Goal: Transaction & Acquisition: Subscribe to service/newsletter

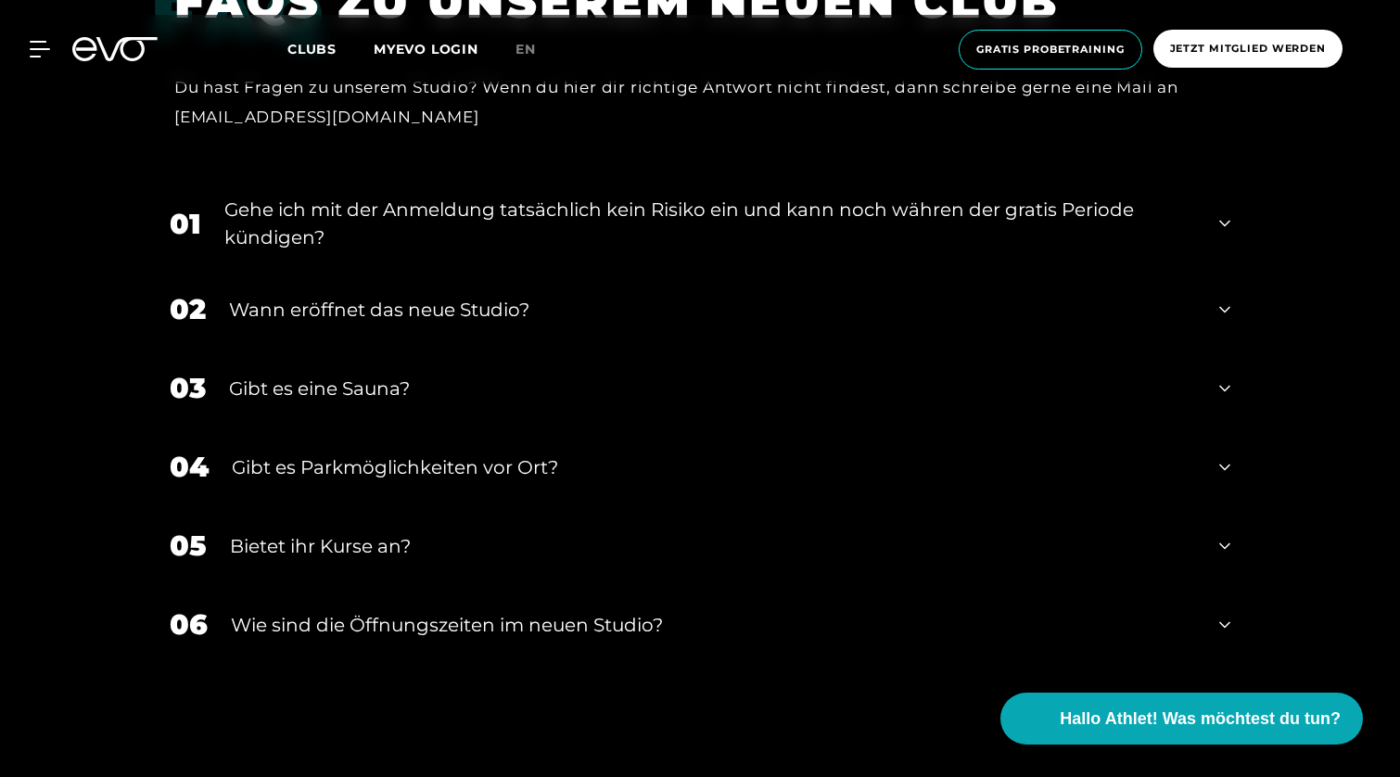
scroll to position [6429, 0]
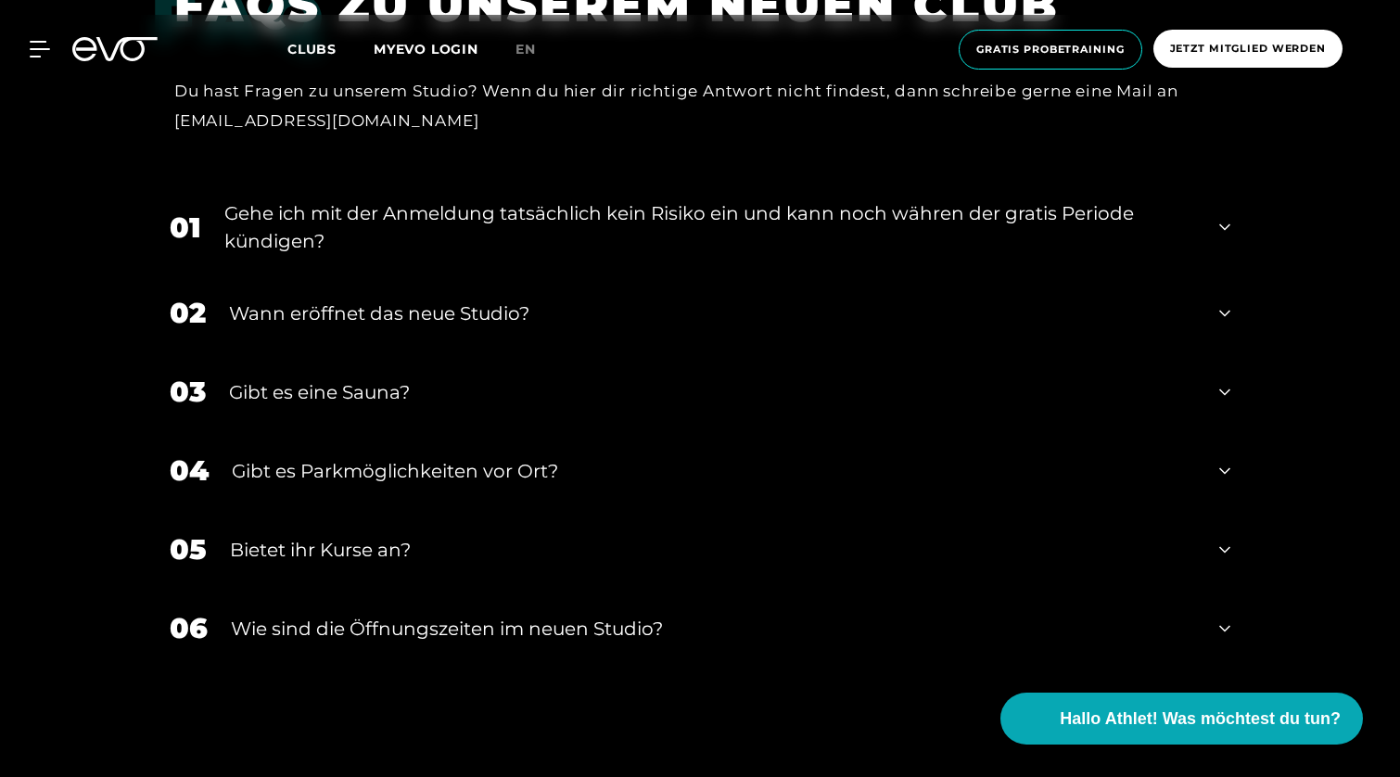
click at [325, 308] on div "Wann eröffnet das neue Studio?" at bounding box center [712, 313] width 967 height 28
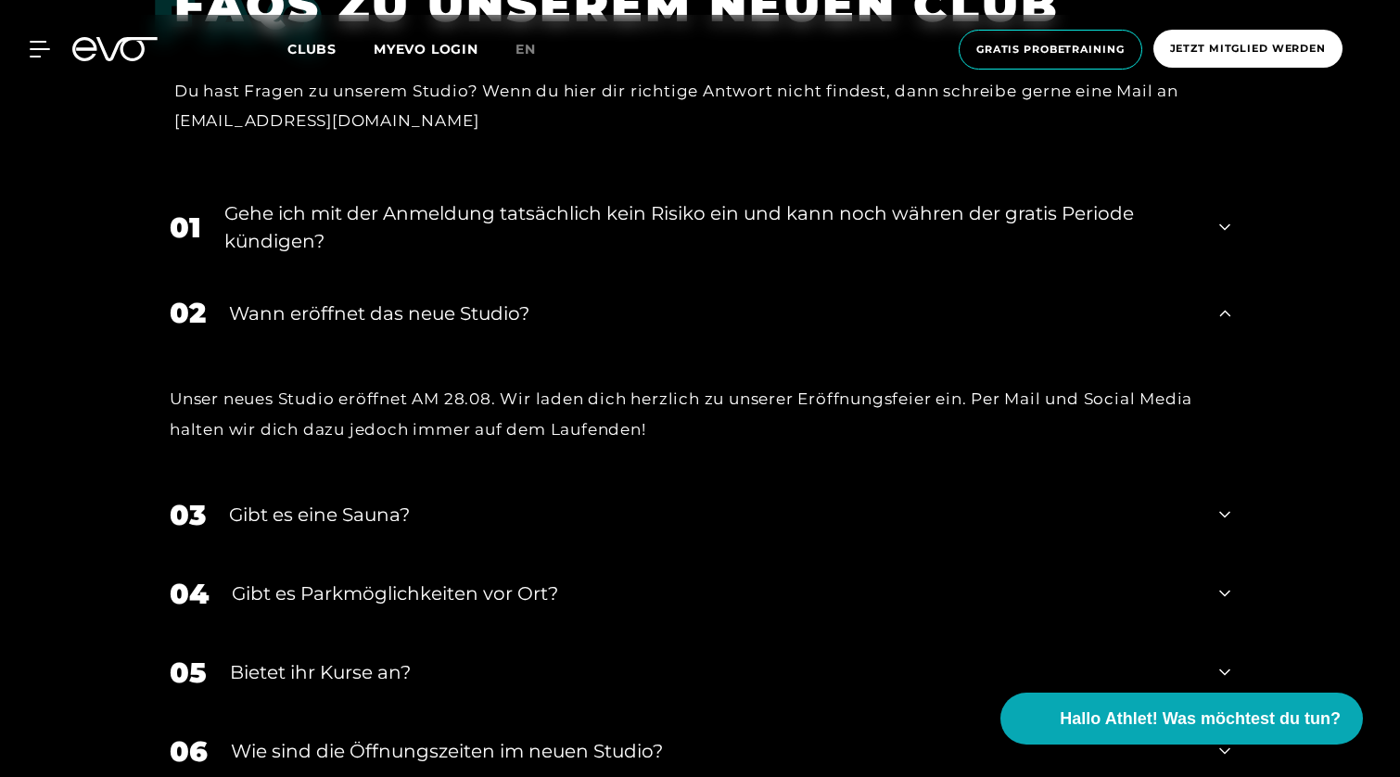
click at [325, 309] on div "Wann eröffnet das neue Studio?" at bounding box center [712, 313] width 967 height 28
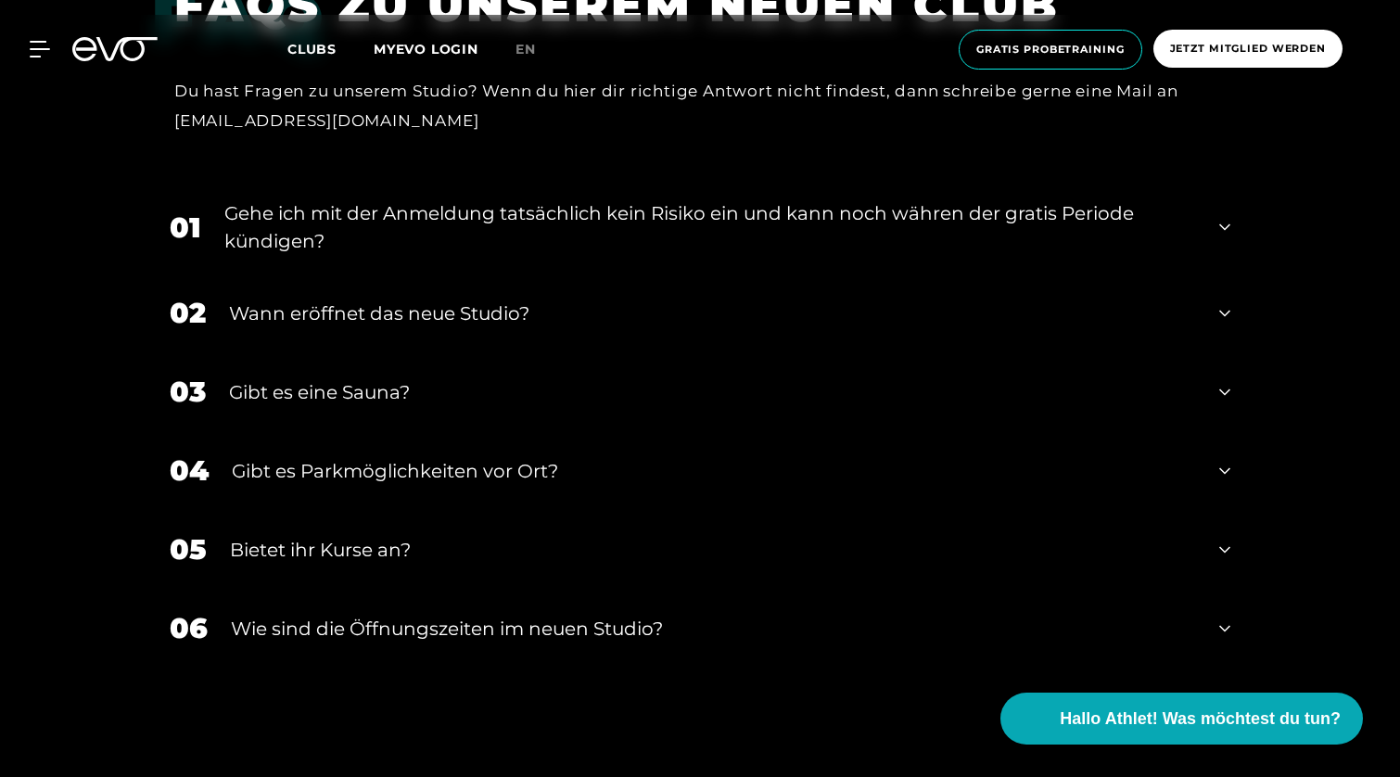
click at [332, 547] on div "Bietet ihr Kurse an?" at bounding box center [713, 550] width 966 height 28
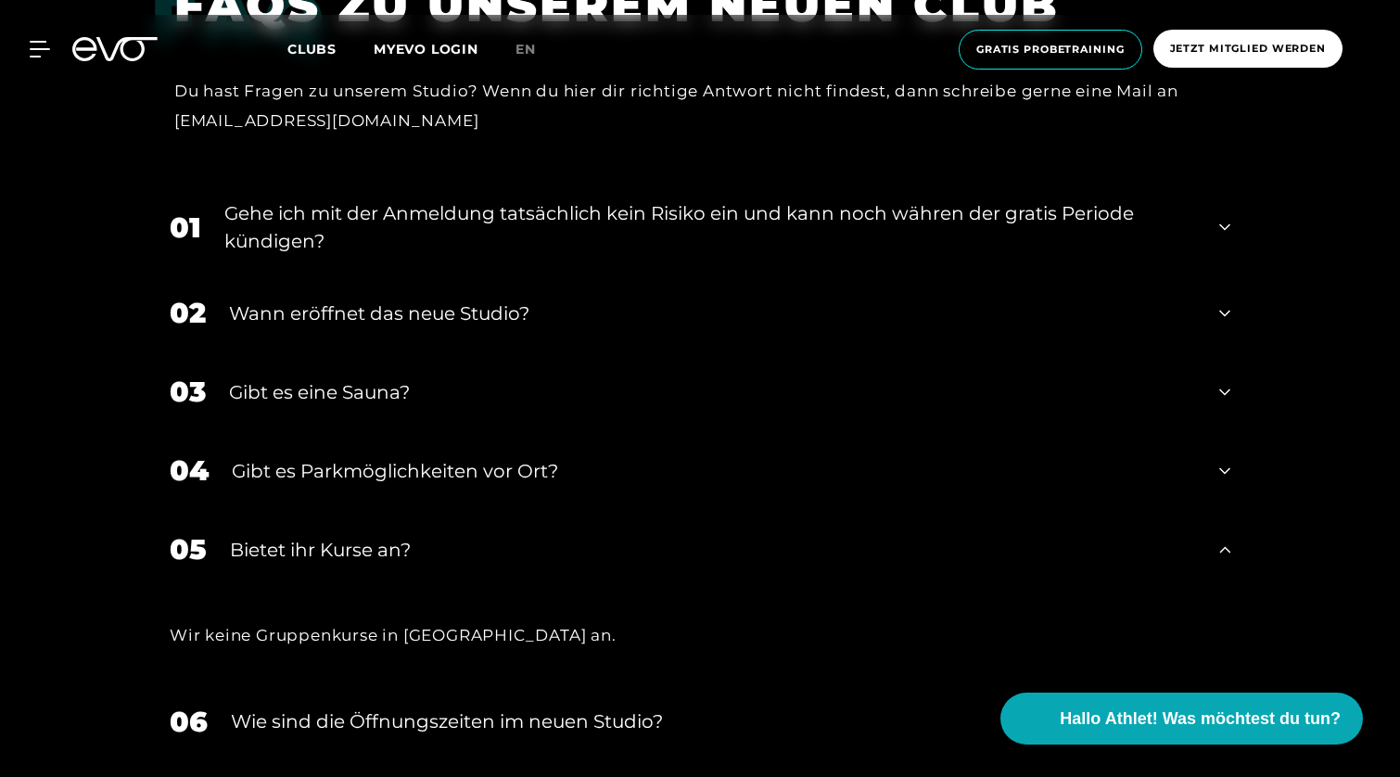
click at [332, 547] on div "Bietet ihr Kurse an?" at bounding box center [713, 550] width 966 height 28
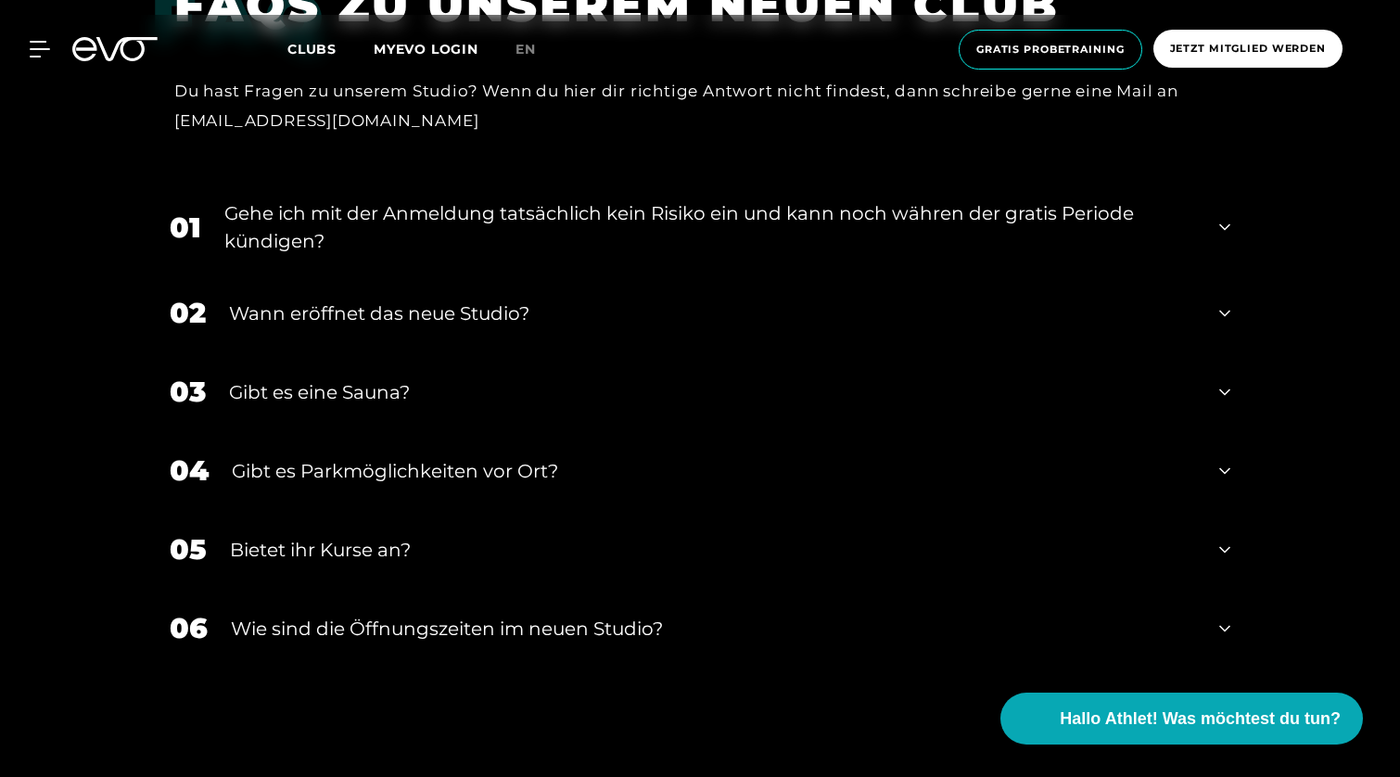
click at [332, 547] on div "Bietet ihr Kurse an?" at bounding box center [713, 550] width 966 height 28
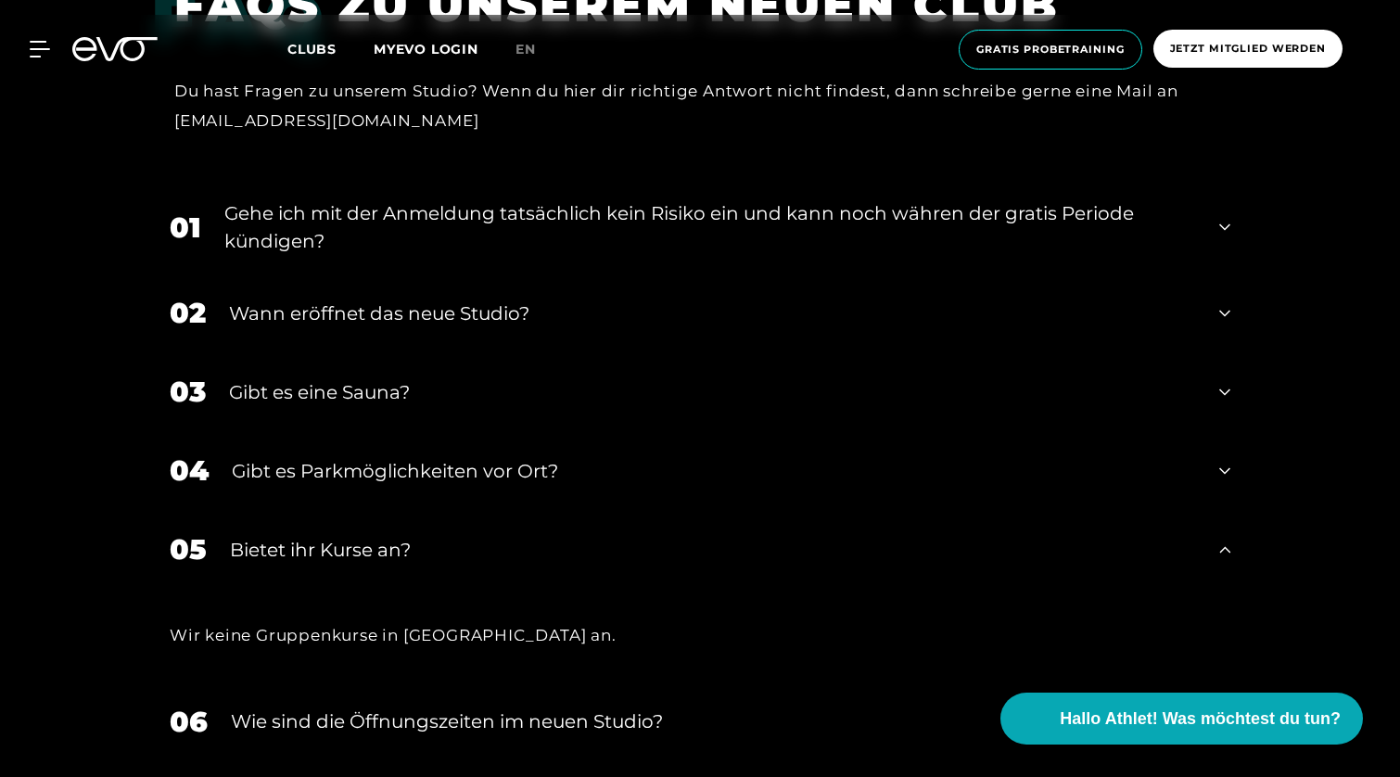
click at [332, 547] on div "Bietet ihr Kurse an?" at bounding box center [713, 550] width 966 height 28
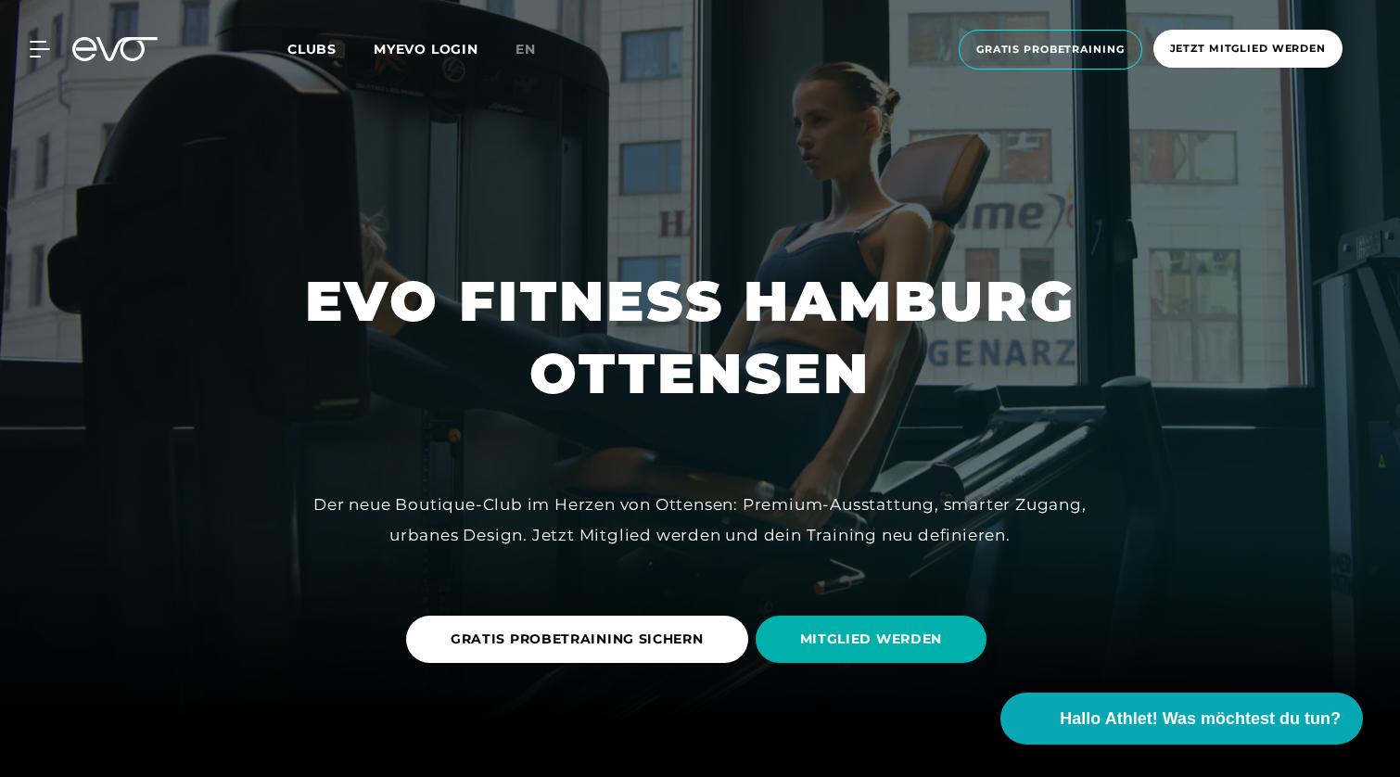
scroll to position [0, 0]
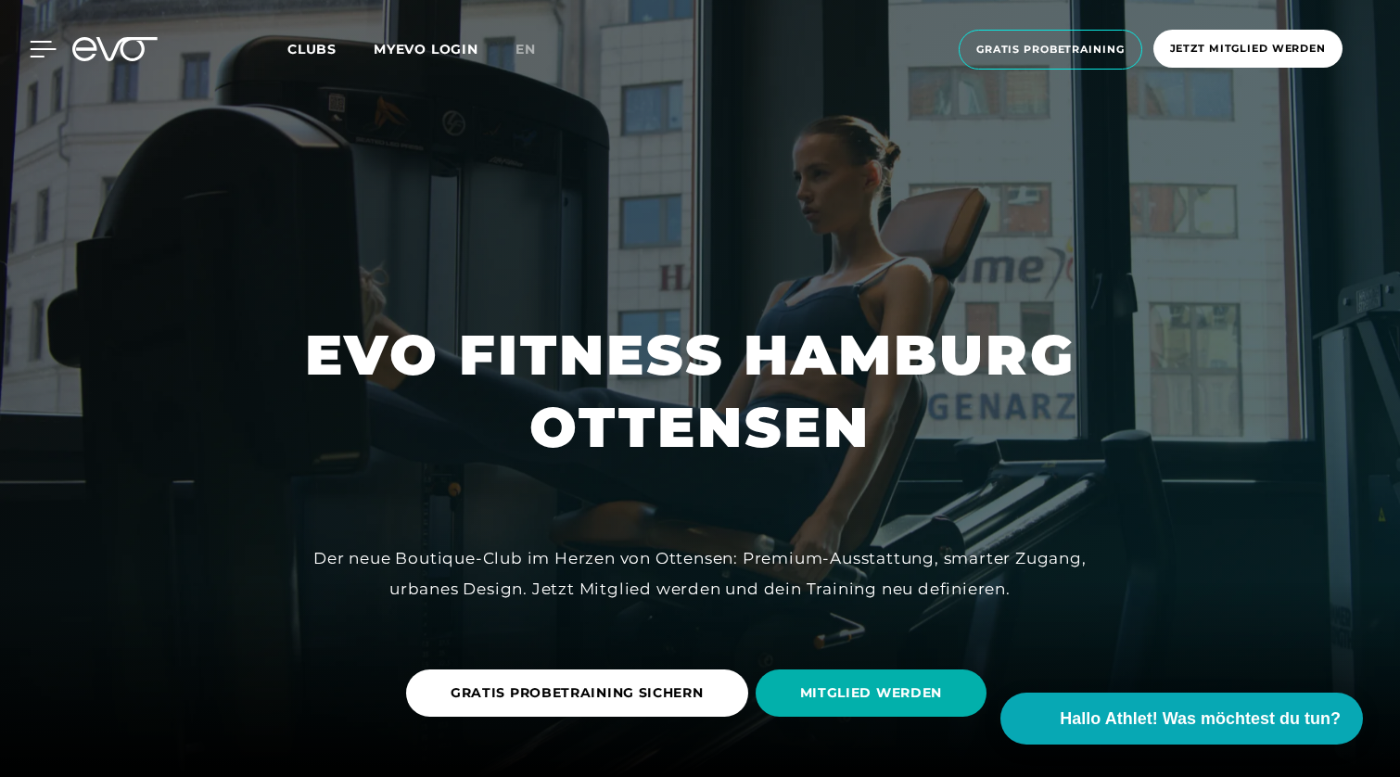
click at [38, 49] on icon at bounding box center [44, 49] width 26 height 15
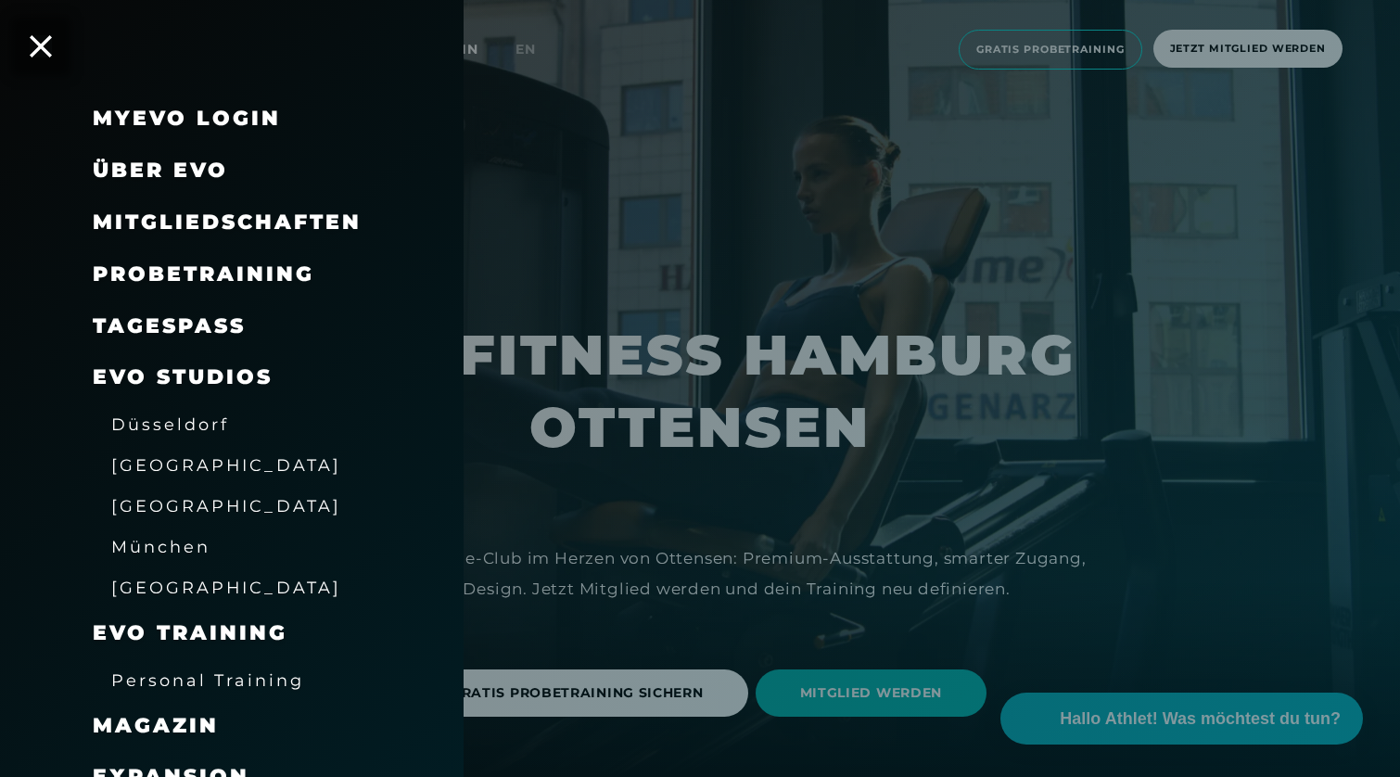
click at [211, 217] on span "Mitgliedschaften" at bounding box center [227, 222] width 269 height 25
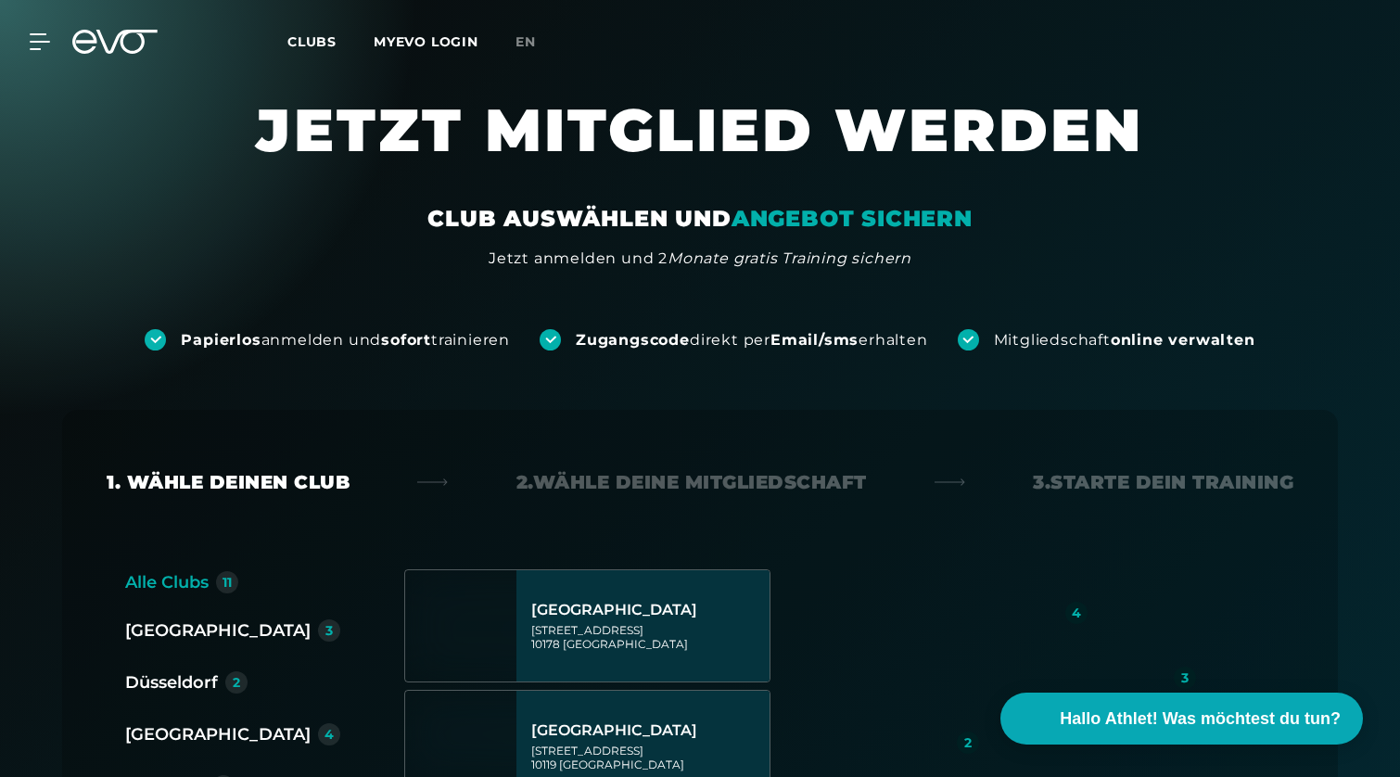
click at [188, 732] on div "[GEOGRAPHIC_DATA]" at bounding box center [217, 734] width 185 height 26
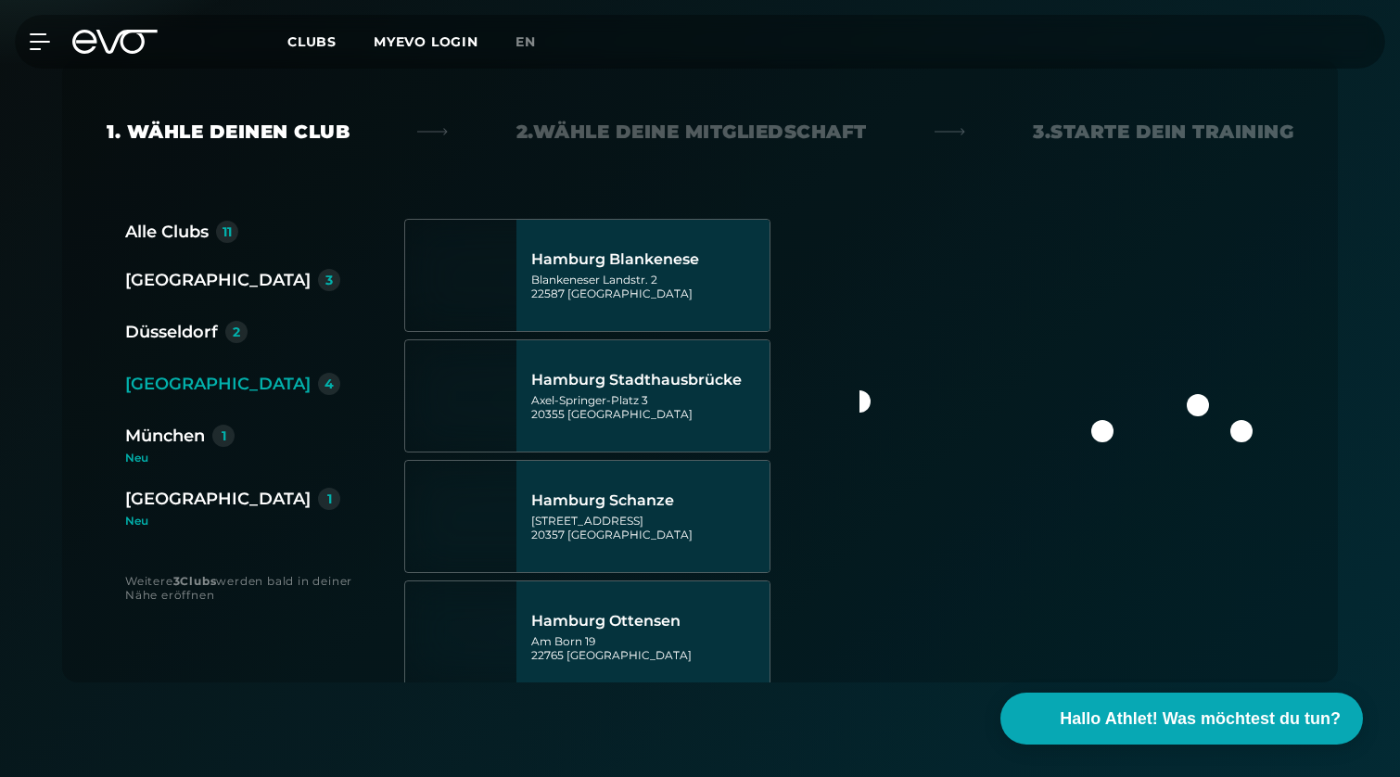
scroll to position [364, 0]
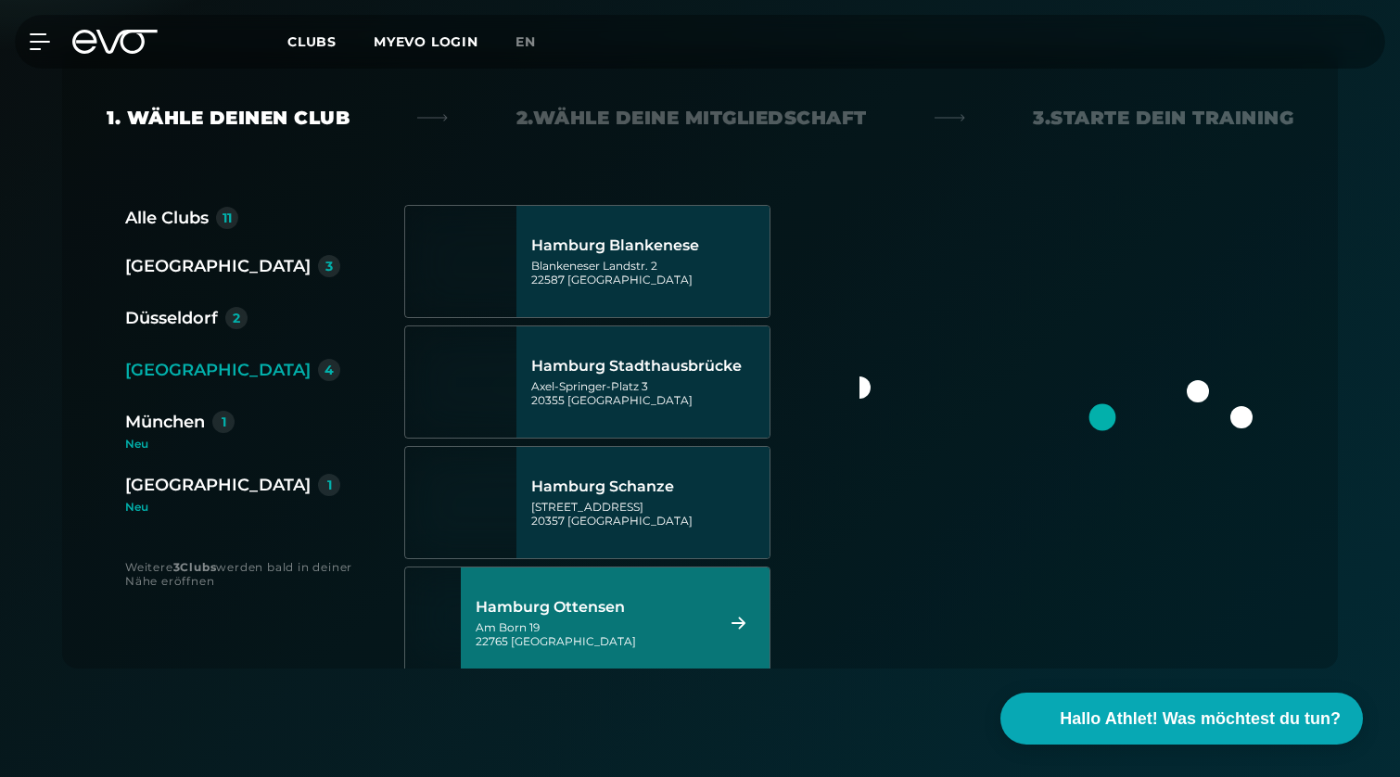
click at [672, 603] on div "Hamburg Ottensen" at bounding box center [592, 607] width 233 height 19
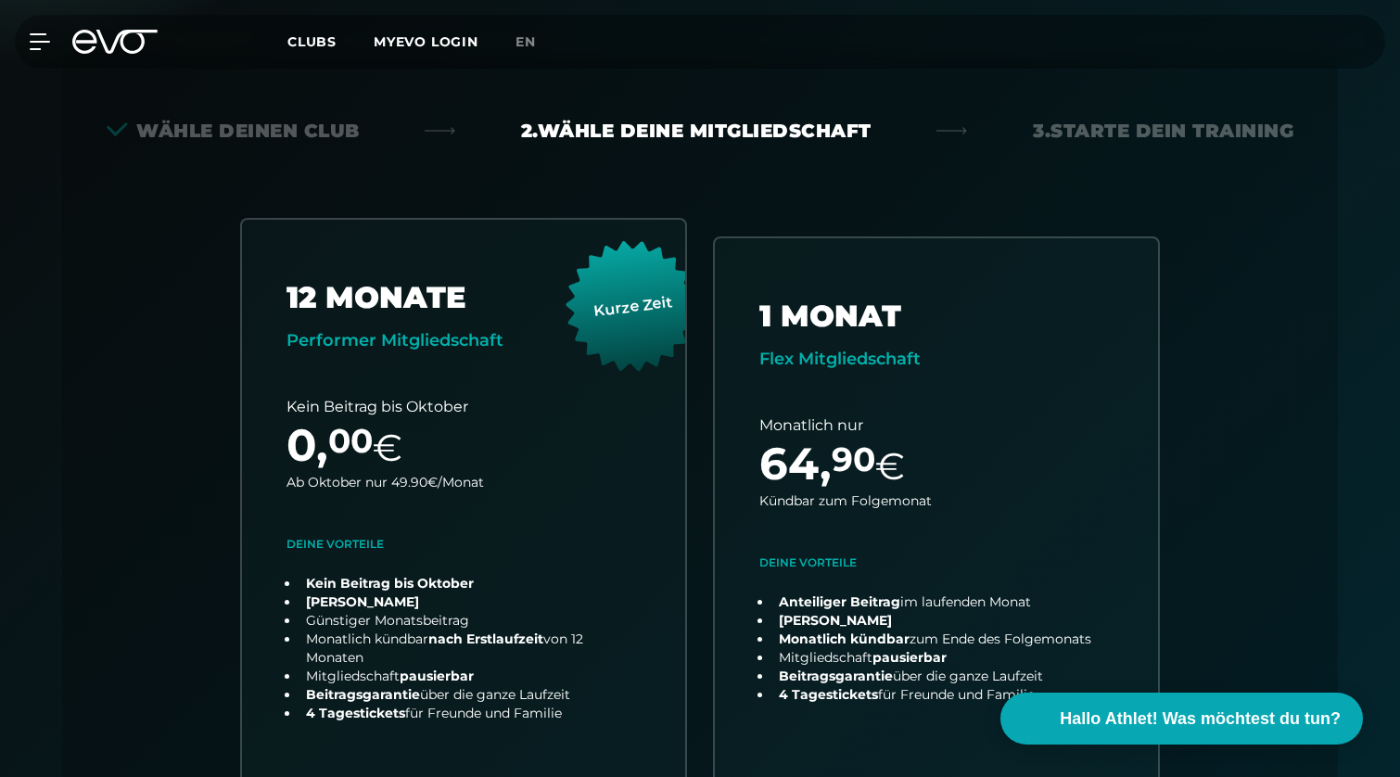
scroll to position [0, 0]
